Goal: Task Accomplishment & Management: Complete application form

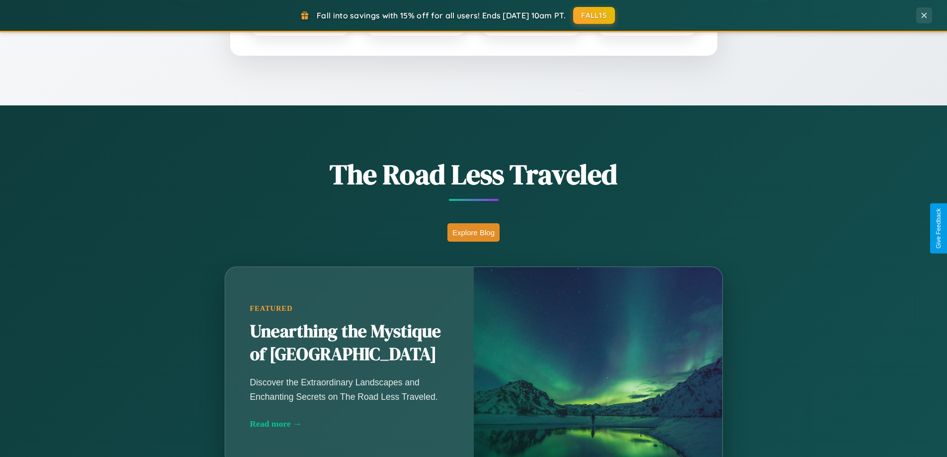
scroll to position [684, 0]
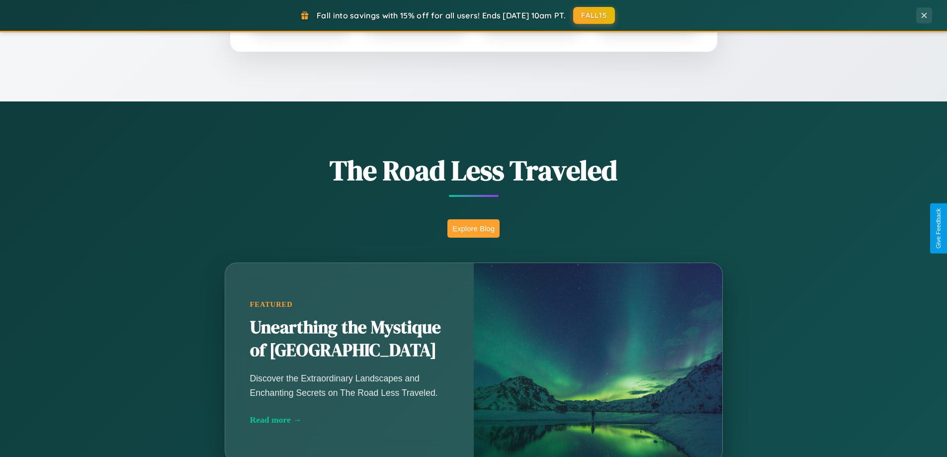
click at [473, 228] on button "Explore Blog" at bounding box center [473, 228] width 52 height 18
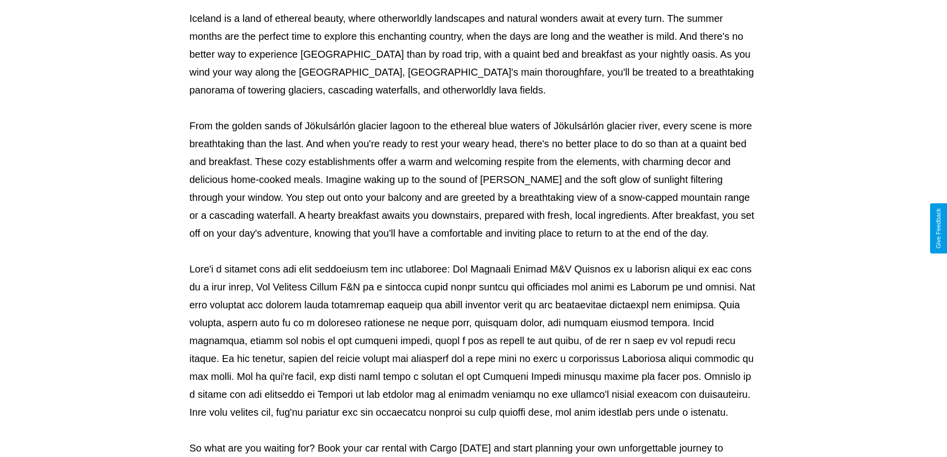
scroll to position [322, 0]
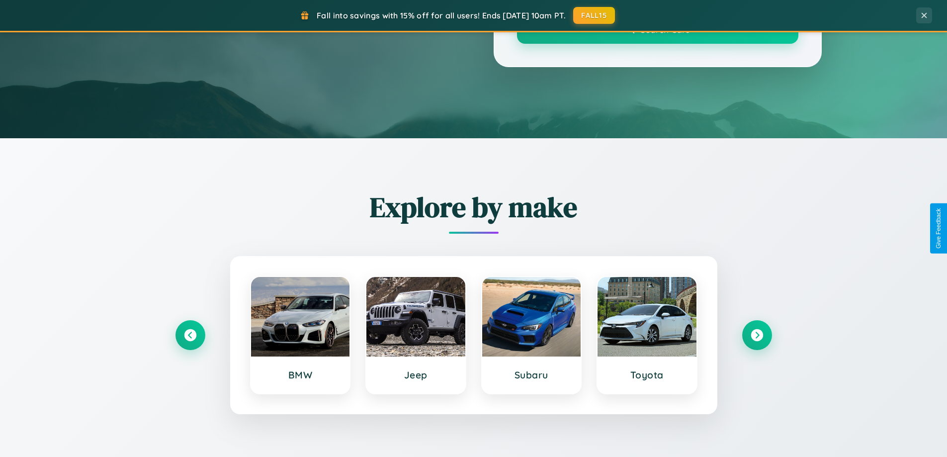
scroll to position [684, 0]
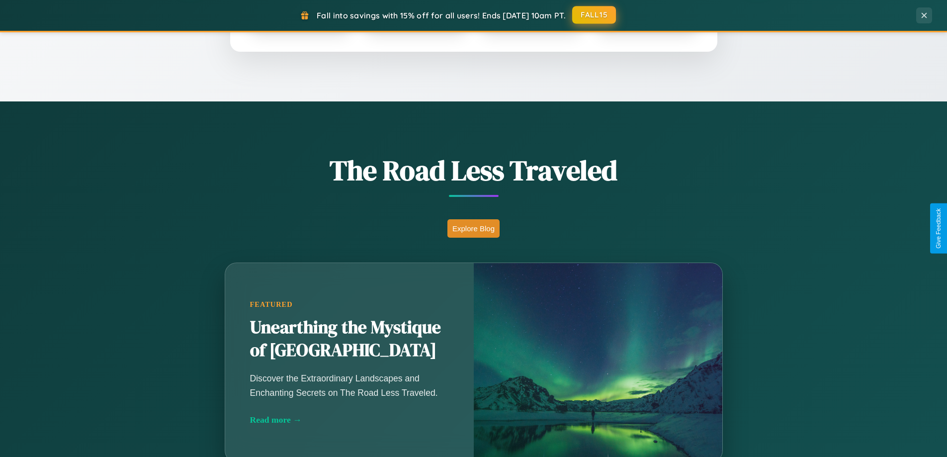
click at [595, 15] on button "FALL15" at bounding box center [594, 15] width 44 height 18
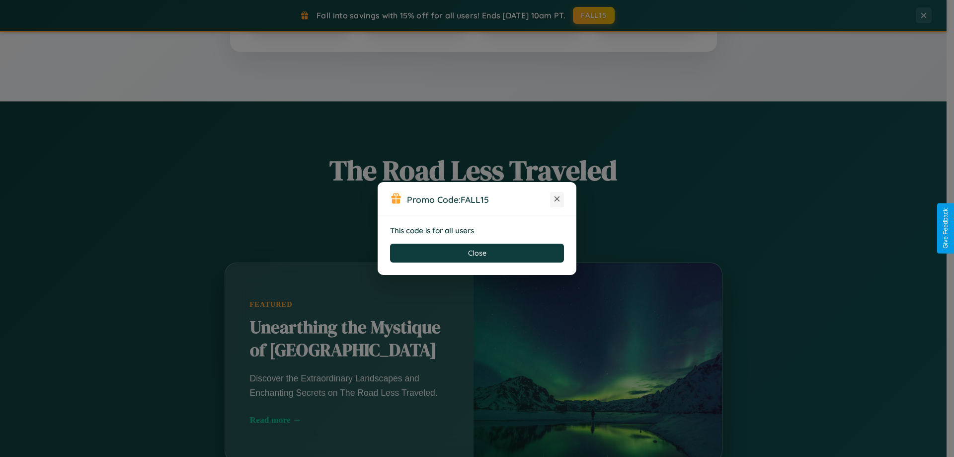
click at [557, 199] on icon at bounding box center [557, 199] width 10 height 10
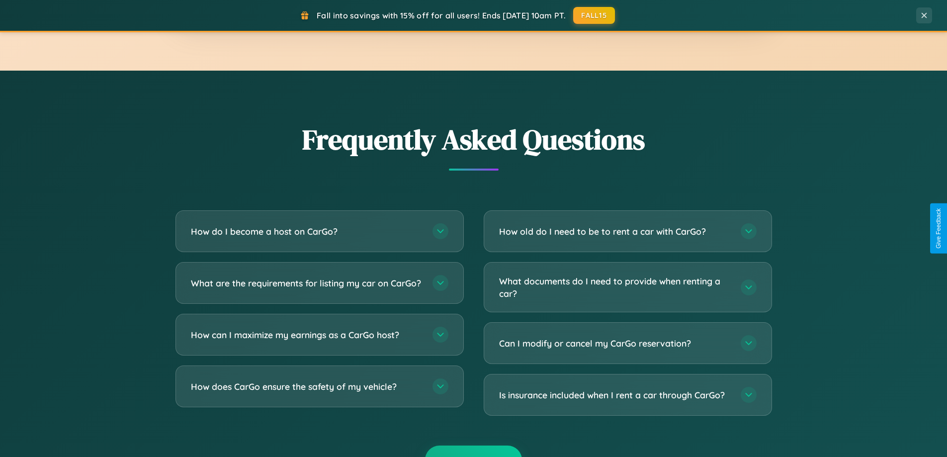
scroll to position [1913, 0]
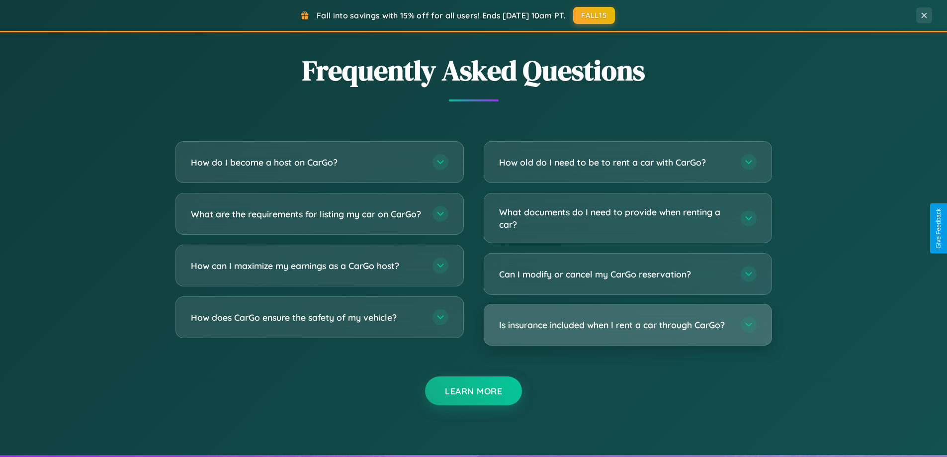
click at [627, 325] on h3 "Is insurance included when I rent a car through CarGo?" at bounding box center [615, 325] width 232 height 12
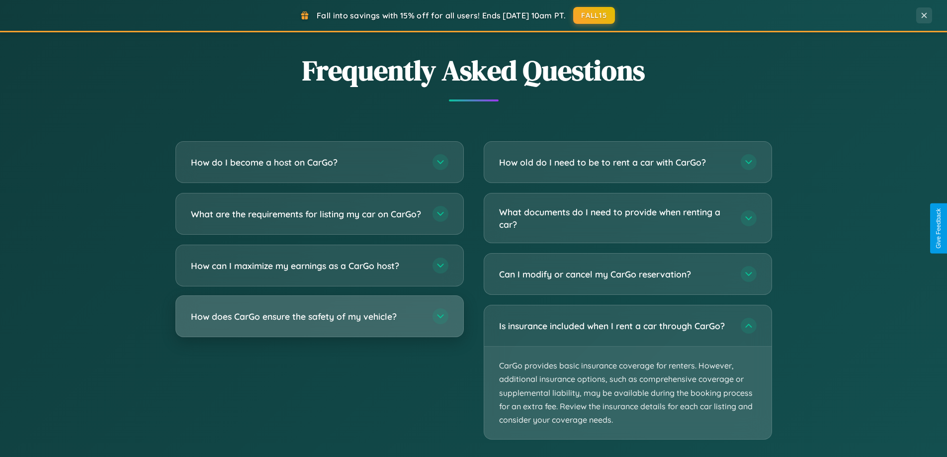
click at [319, 323] on h3 "How does CarGo ensure the safety of my vehicle?" at bounding box center [307, 316] width 232 height 12
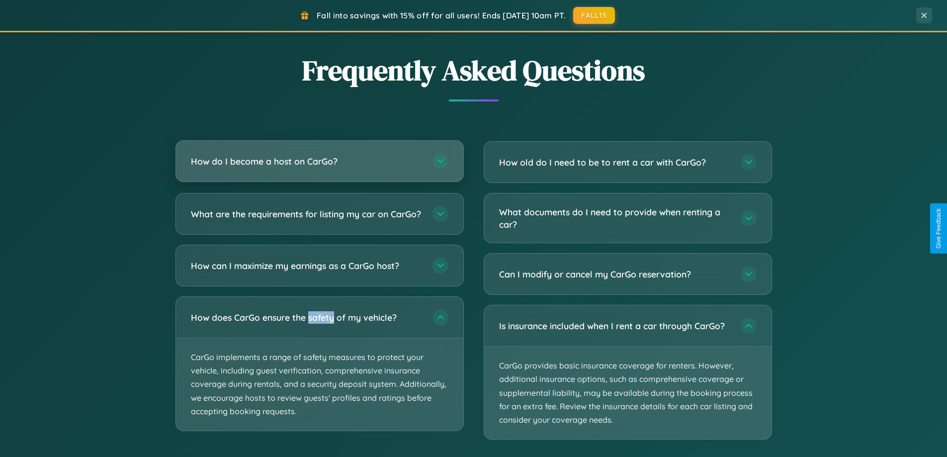
click at [319, 162] on h3 "How do I become a host on CarGo?" at bounding box center [307, 161] width 232 height 12
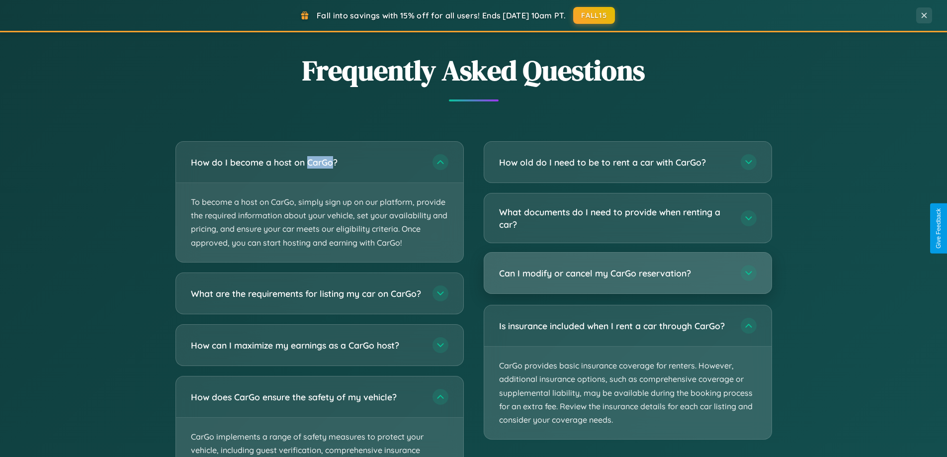
click at [627, 273] on h3 "Can I modify or cancel my CarGo reservation?" at bounding box center [615, 273] width 232 height 12
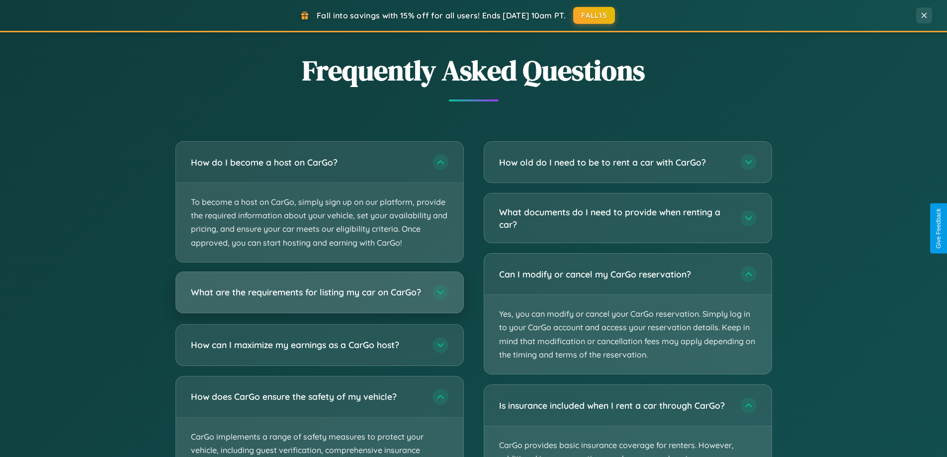
click at [319, 297] on h3 "What are the requirements for listing my car on CarGo?" at bounding box center [307, 292] width 232 height 12
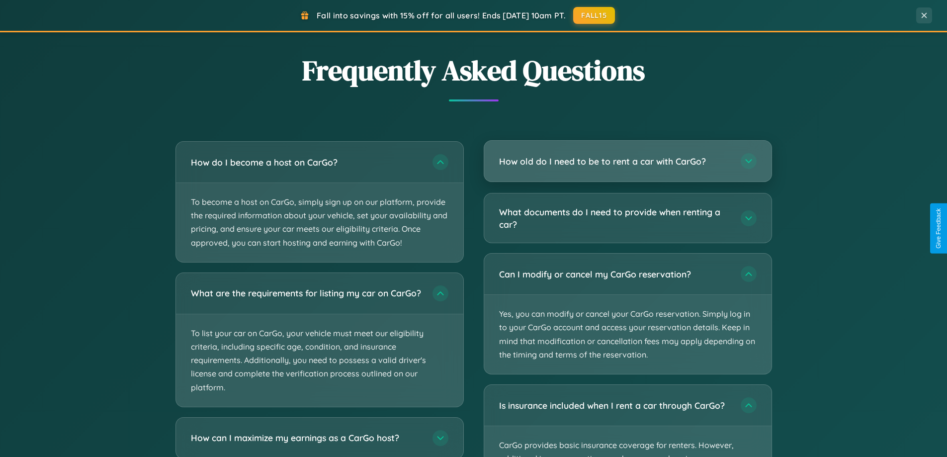
click at [627, 162] on h3 "How old do I need to be to rent a car with CarGo?" at bounding box center [615, 161] width 232 height 12
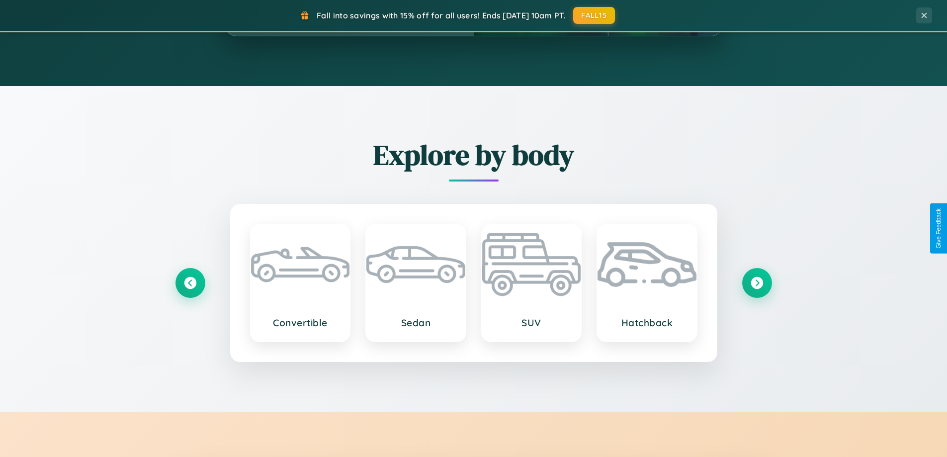
scroll to position [428, 0]
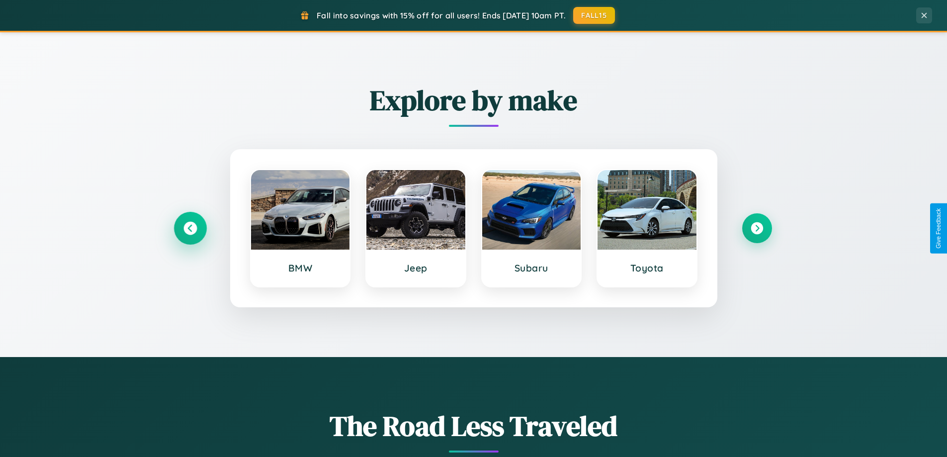
click at [190, 228] on icon at bounding box center [189, 228] width 13 height 13
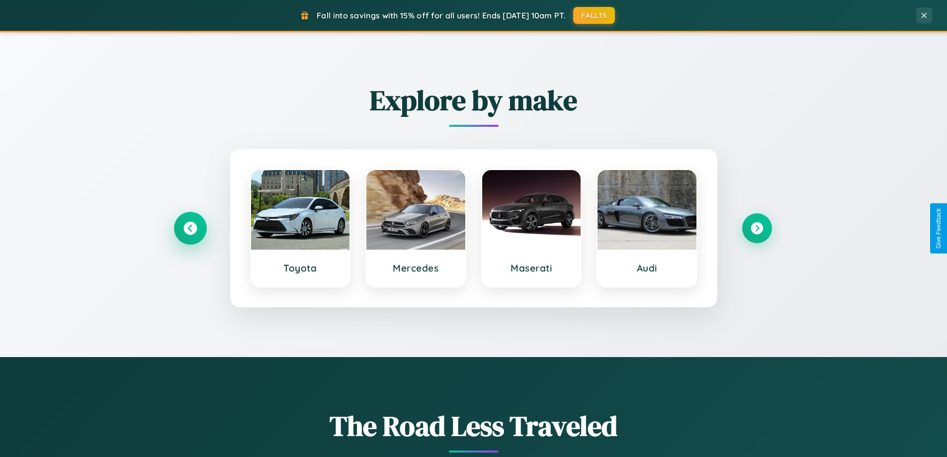
click at [190, 228] on icon at bounding box center [189, 228] width 13 height 13
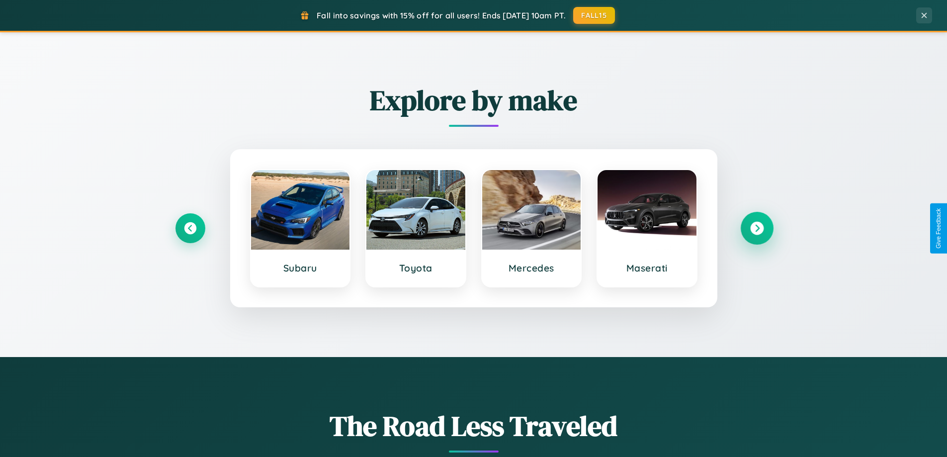
click at [757, 228] on icon at bounding box center [756, 228] width 13 height 13
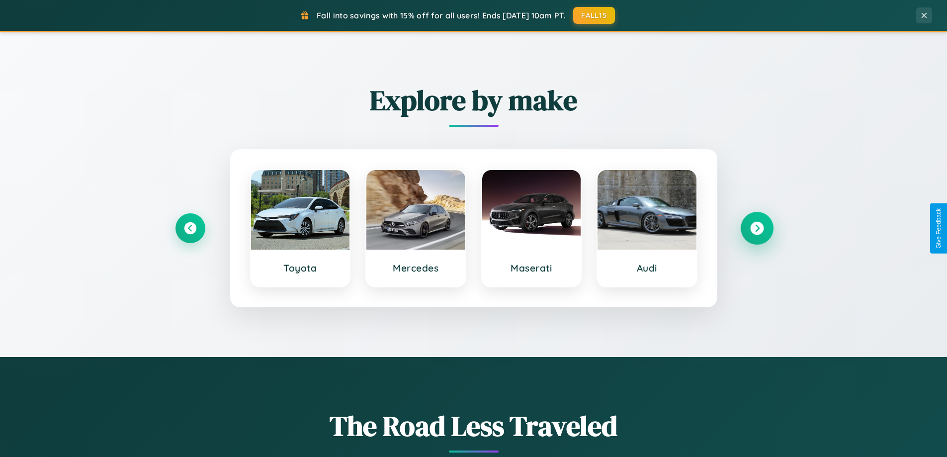
click at [757, 228] on icon at bounding box center [756, 228] width 13 height 13
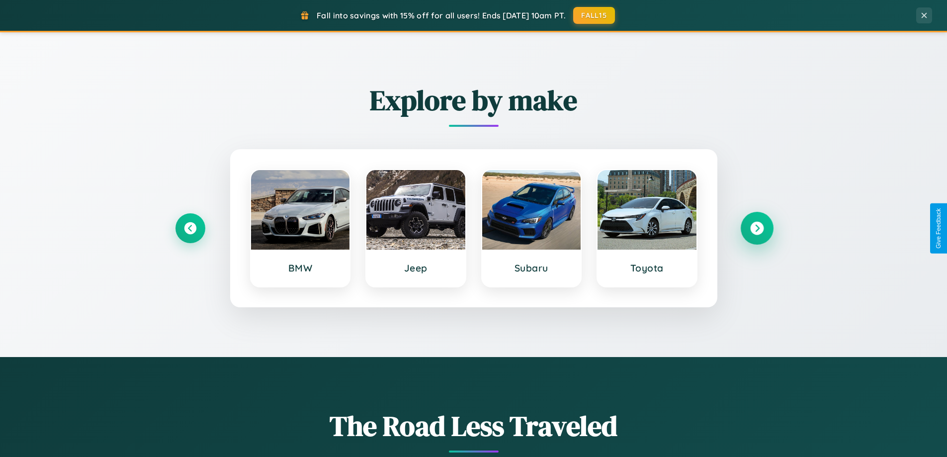
click at [757, 228] on icon at bounding box center [756, 228] width 13 height 13
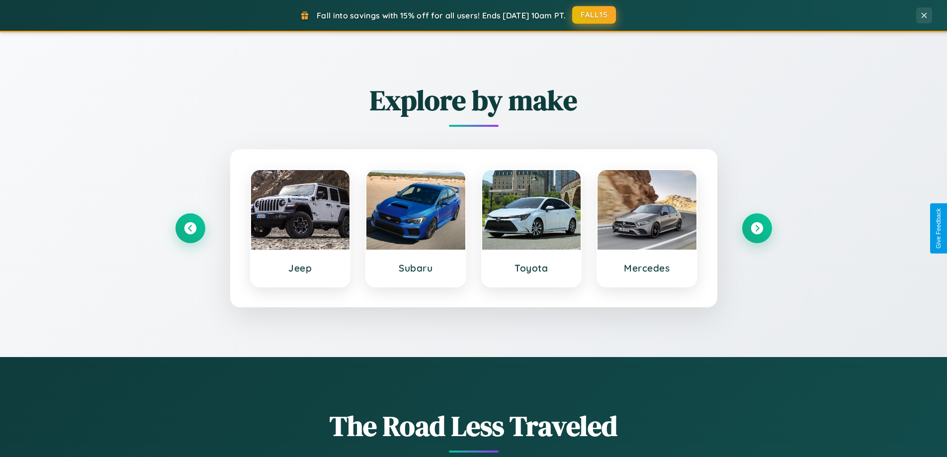
click at [595, 15] on button "FALL15" at bounding box center [594, 15] width 44 height 18
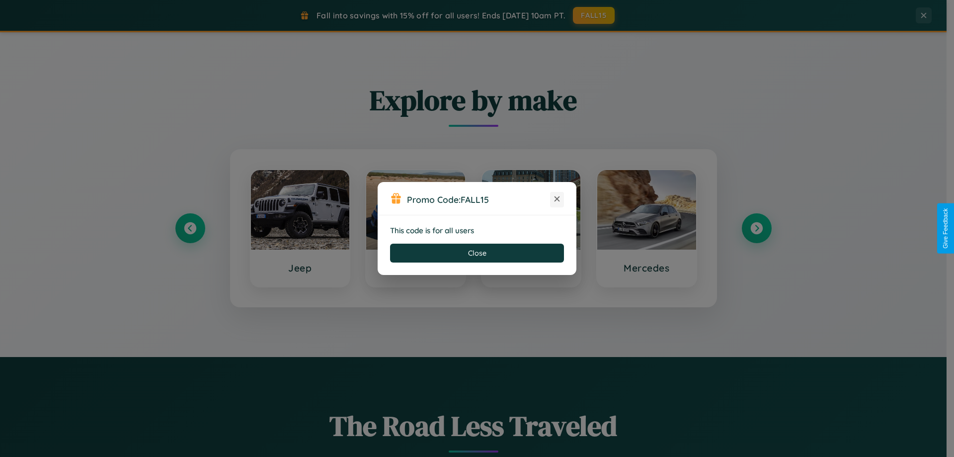
click at [557, 199] on icon at bounding box center [557, 199] width 10 height 10
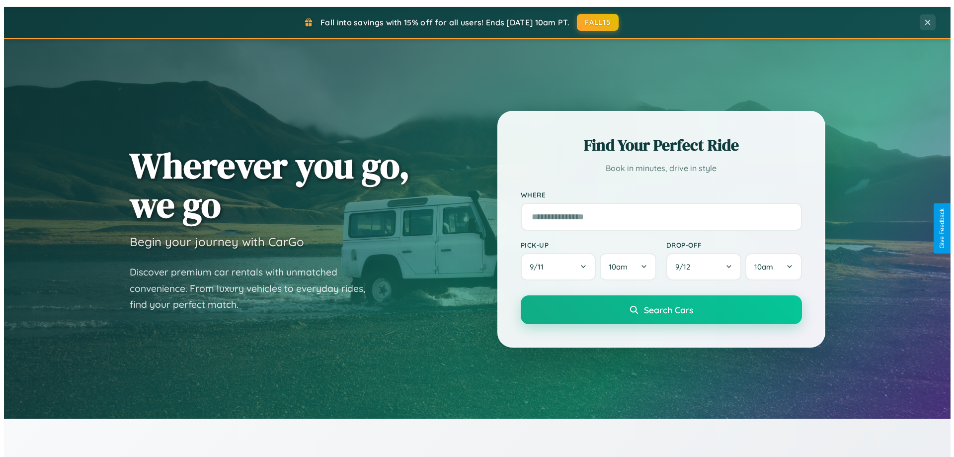
scroll to position [0, 0]
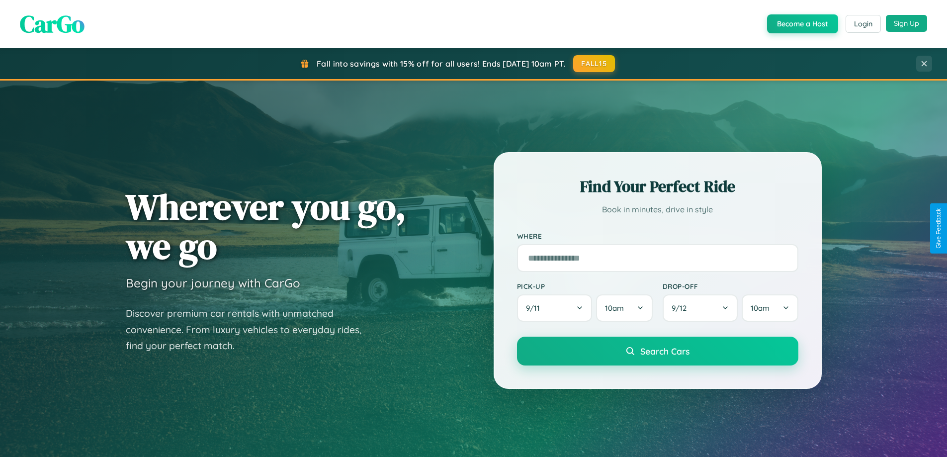
click at [906, 23] on button "Sign Up" at bounding box center [906, 23] width 41 height 17
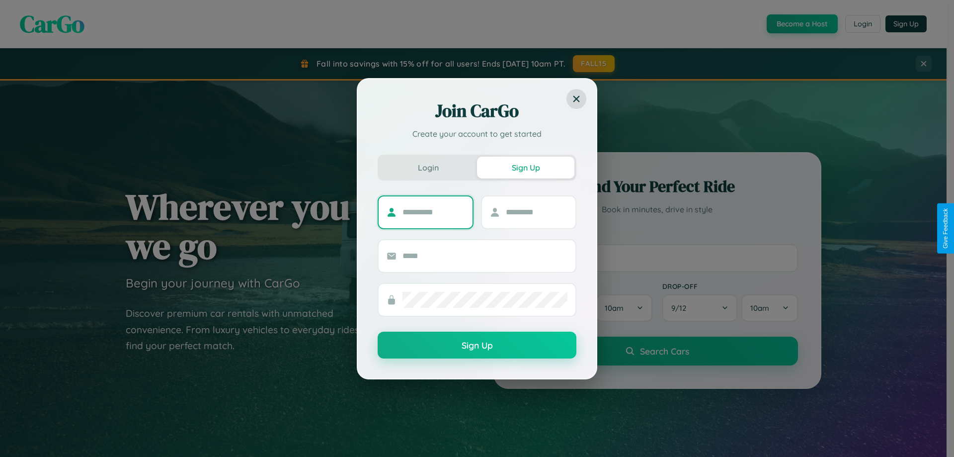
click at [433, 212] on input "text" at bounding box center [434, 212] width 62 height 16
type input "*******"
click at [536, 212] on input "text" at bounding box center [537, 212] width 62 height 16
type input "******"
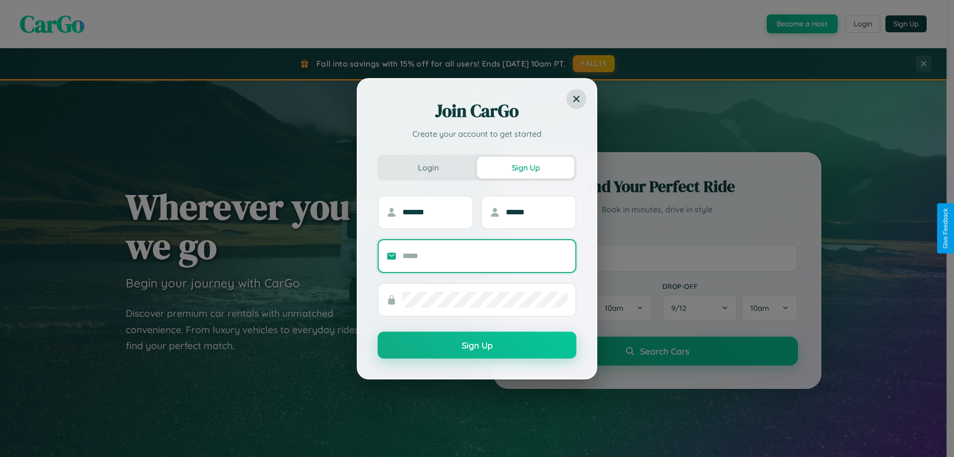
click at [485, 256] on input "text" at bounding box center [485, 256] width 165 height 16
type input "**********"
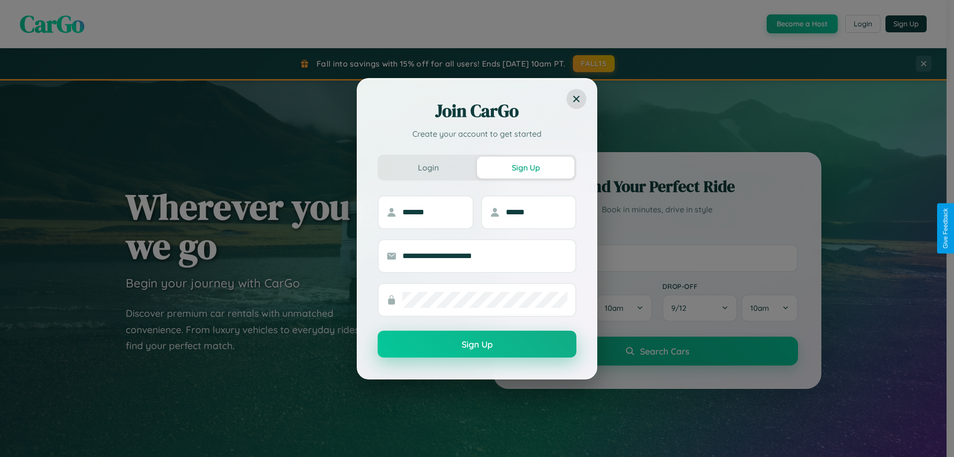
click at [477, 344] on button "Sign Up" at bounding box center [477, 344] width 199 height 27
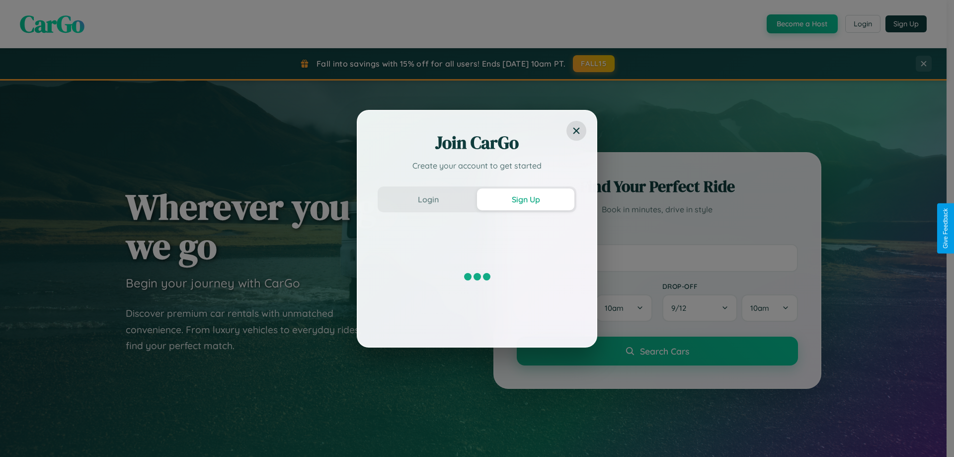
scroll to position [29, 0]
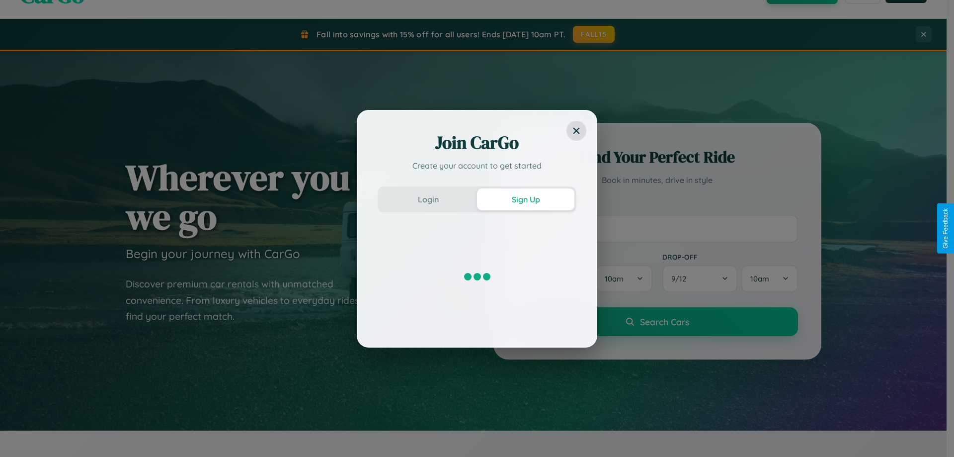
click at [657, 228] on div "Join CarGo Create your account to get started Login Sign Up" at bounding box center [477, 228] width 954 height 457
